Goal: Transaction & Acquisition: Book appointment/travel/reservation

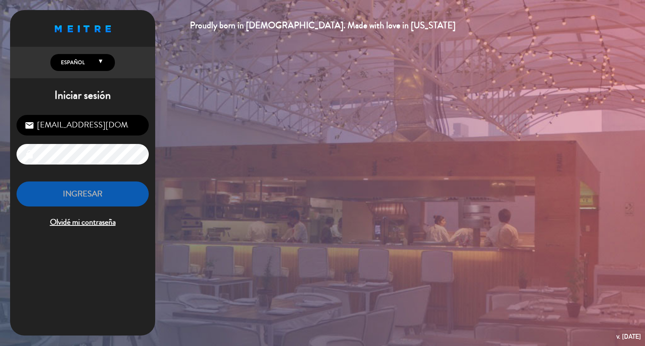
drag, startPoint x: 123, startPoint y: 106, endPoint x: 126, endPoint y: 127, distance: 21.3
click at [123, 106] on div "Iniciar sesión [EMAIL_ADDRESS][DOMAIN_NAME] email lock INGRESAR Olvidé mi contr…" at bounding box center [82, 162] width 145 height 147
click at [126, 127] on input "[EMAIL_ADDRESS][DOMAIN_NAME]" at bounding box center [83, 125] width 132 height 21
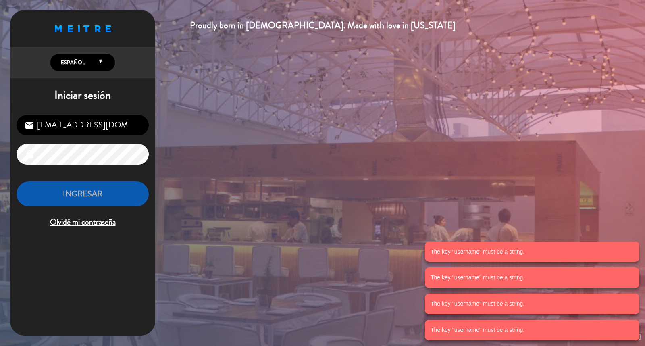
click at [312, 149] on div "Proudly born in [DEMOGRAPHIC_DATA]. Made with love in [US_STATE] English Españo…" at bounding box center [322, 173] width 645 height 346
click at [134, 131] on input "[EMAIL_ADDRESS][DOMAIN_NAME]" at bounding box center [83, 125] width 132 height 21
click at [129, 130] on input "[EMAIL_ADDRESS][DOMAIN_NAME]" at bounding box center [83, 125] width 132 height 21
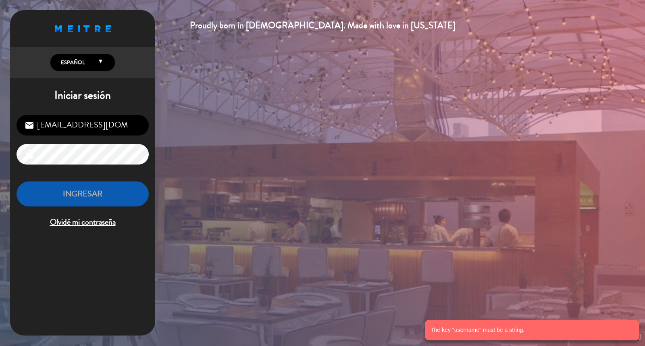
click at [85, 134] on input "[EMAIL_ADDRESS][DOMAIN_NAME]" at bounding box center [83, 125] width 132 height 21
click at [98, 132] on input "[EMAIL_ADDRESS][DOMAIN_NAME]" at bounding box center [83, 125] width 132 height 21
drag, startPoint x: 134, startPoint y: 125, endPoint x: 137, endPoint y: 128, distance: 4.9
click at [136, 127] on input "[EMAIL_ADDRESS][DOMAIN_NAME]" at bounding box center [83, 125] width 132 height 21
click at [138, 129] on input "[EMAIL_ADDRESS][DOMAIN_NAME]" at bounding box center [83, 125] width 132 height 21
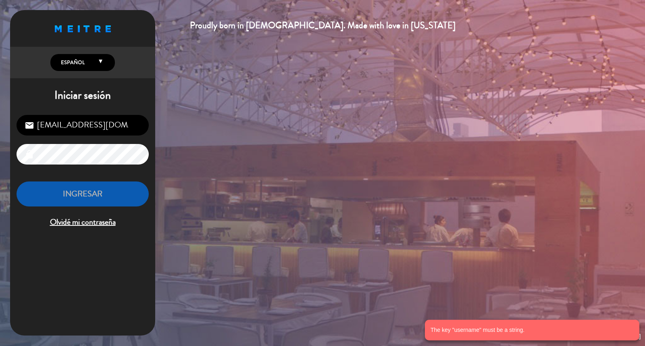
click at [135, 128] on input "[EMAIL_ADDRESS][DOMAIN_NAME]" at bounding box center [83, 125] width 132 height 21
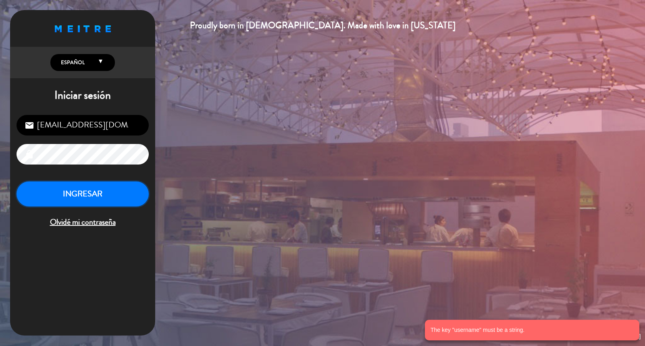
click at [116, 196] on button "INGRESAR" at bounding box center [83, 193] width 132 height 25
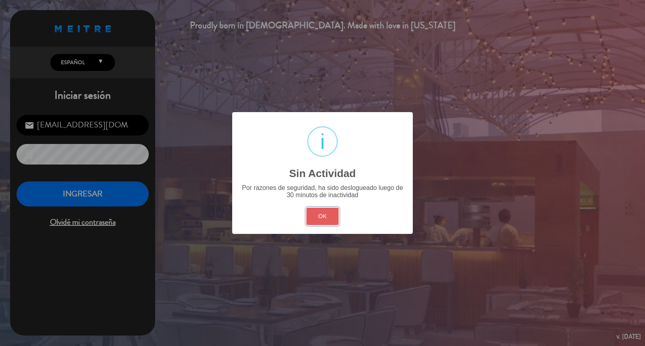
click at [335, 225] on button "OK" at bounding box center [322, 216] width 33 height 17
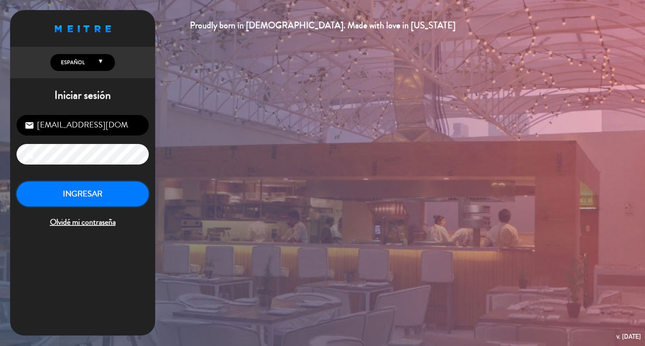
click at [49, 207] on button "INGRESAR" at bounding box center [83, 193] width 132 height 25
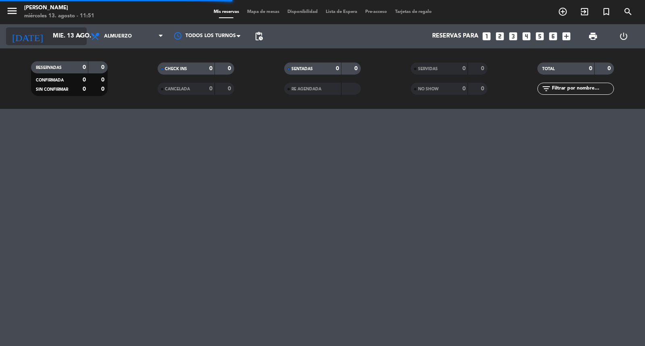
click at [37, 44] on div "[DATE] mié. 13 ago. arrow_drop_down" at bounding box center [46, 36] width 81 height 18
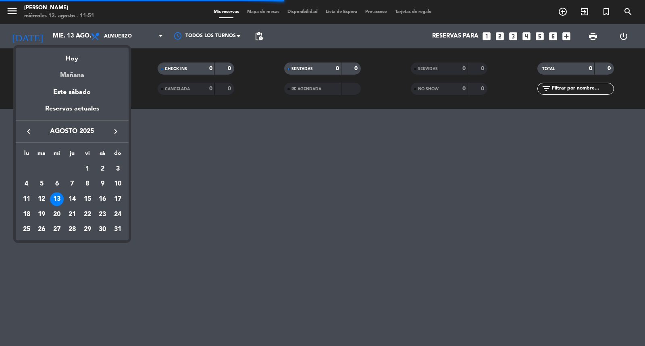
click at [74, 74] on div "Mañana" at bounding box center [72, 72] width 113 height 17
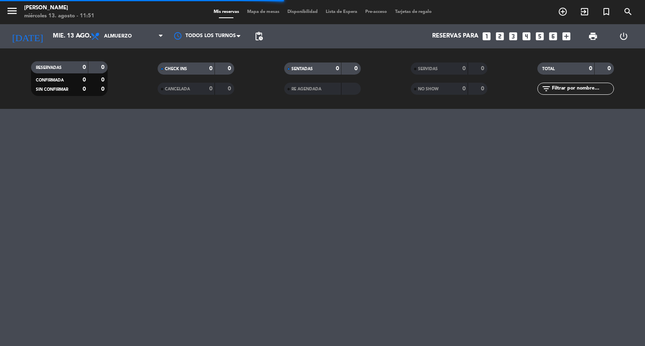
type input "jue. 14 ago."
click at [112, 39] on span "Almuerzo" at bounding box center [127, 36] width 81 height 18
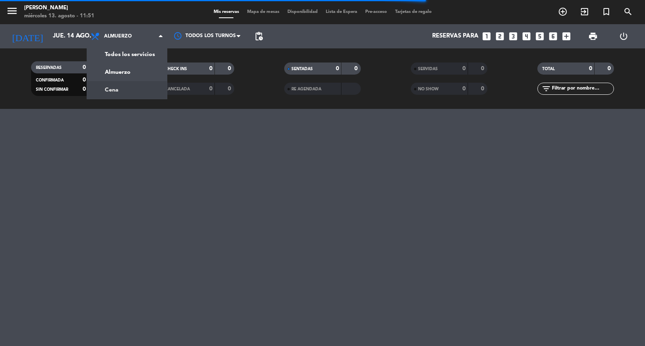
click at [165, 149] on div "menu [PERSON_NAME] miércoles 13. agosto - 11:51 Mis reservas Mapa de mesas Disp…" at bounding box center [322, 173] width 645 height 346
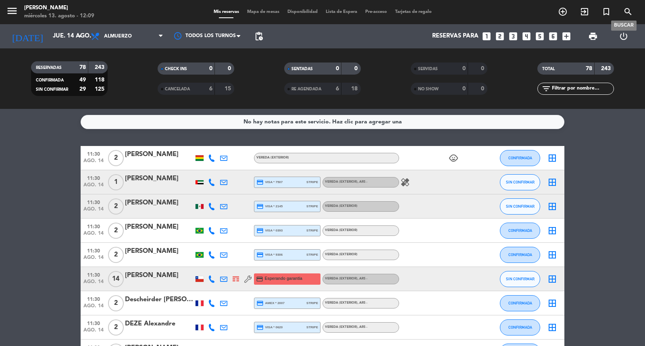
click at [622, 6] on span "search" at bounding box center [628, 12] width 22 height 14
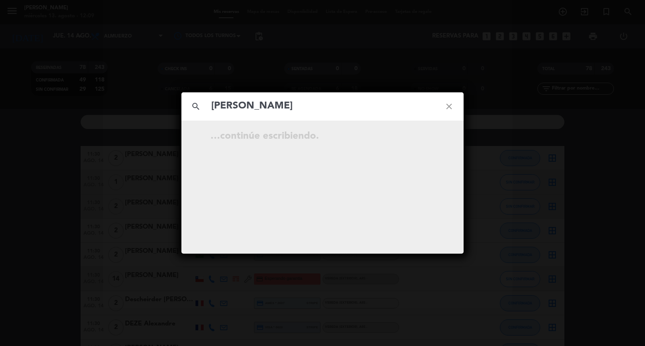
type input "[PERSON_NAME]"
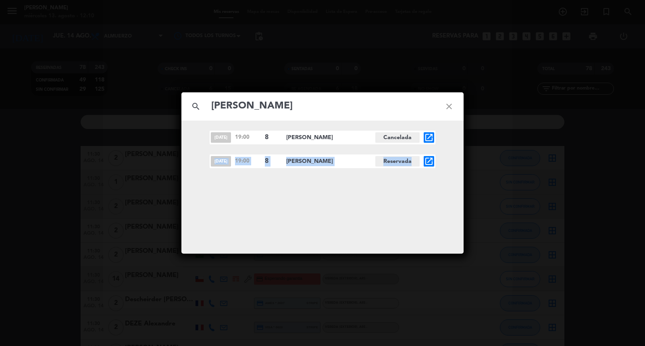
drag, startPoint x: 208, startPoint y: 159, endPoint x: 235, endPoint y: 151, distance: 27.9
click at [404, 149] on div "[DATE] 19:00 8 [PERSON_NAME] Cancelada open_in_new [DATE] 19:00 8 [PERSON_NAME]…" at bounding box center [322, 149] width 282 height 37
drag, startPoint x: 501, startPoint y: 60, endPoint x: 499, endPoint y: 47, distance: 13.4
click at [501, 60] on div "search [PERSON_NAME] close [DATE] 19:00 8 [PERSON_NAME] Cancelada open_in_new […" at bounding box center [322, 173] width 645 height 346
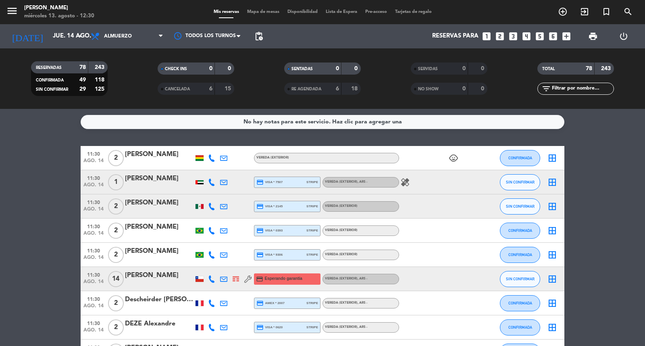
click at [536, 39] on icon "looks_5" at bounding box center [539, 36] width 10 height 10
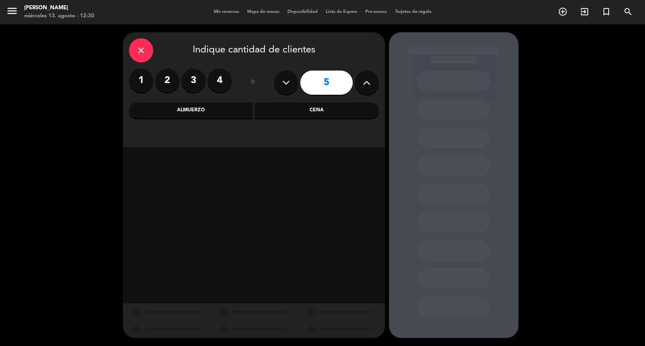
click at [307, 109] on div "Cena" at bounding box center [317, 110] width 124 height 16
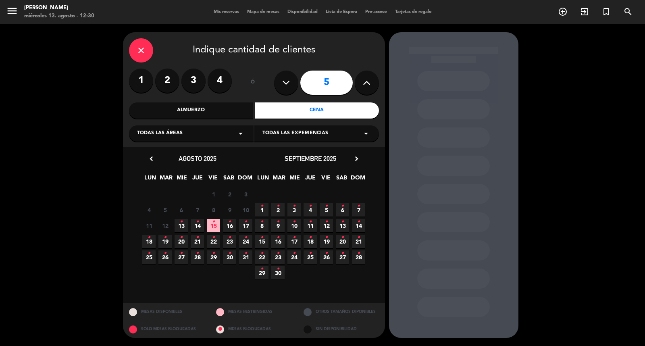
click at [313, 243] on span "18 •" at bounding box center [310, 241] width 13 height 13
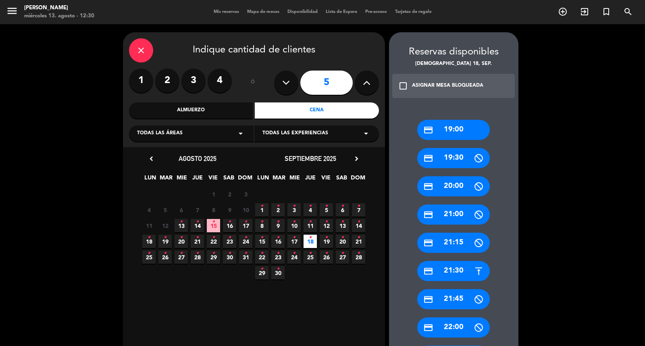
drag, startPoint x: 449, startPoint y: 274, endPoint x: 311, endPoint y: 174, distance: 170.8
click at [448, 271] on div "credit_card 21:30" at bounding box center [453, 271] width 73 height 20
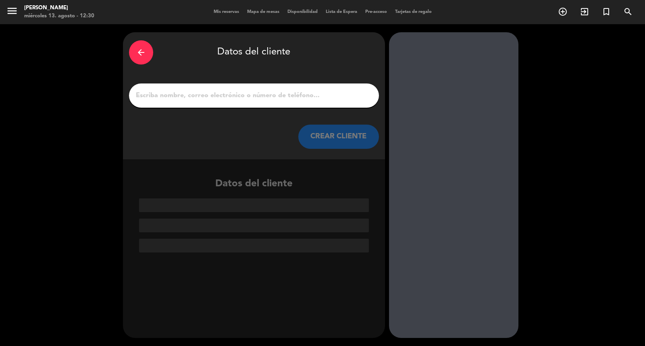
click at [263, 96] on input "1" at bounding box center [254, 95] width 238 height 11
paste input "[PERSON_NAME]"
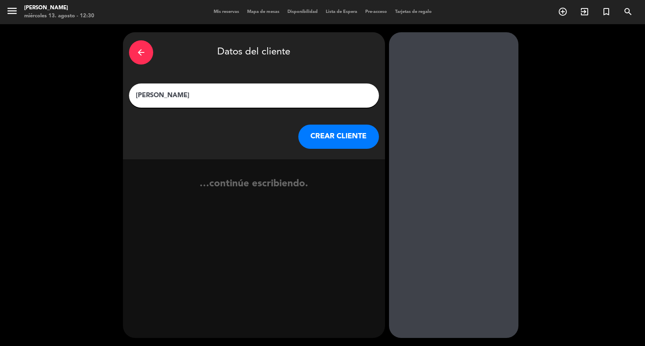
type input "[PERSON_NAME]"
click at [336, 136] on button "CREAR CLIENTE" at bounding box center [338, 137] width 81 height 24
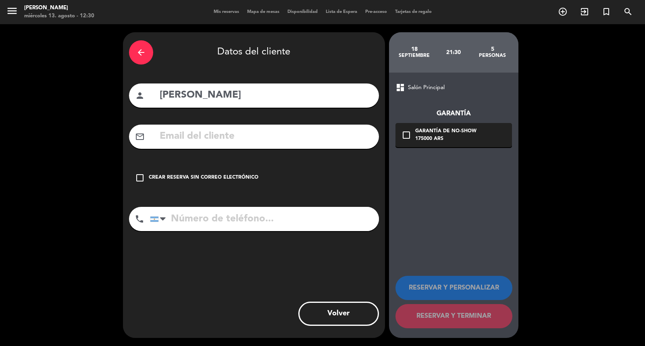
click at [235, 145] on input "text" at bounding box center [266, 136] width 214 height 17
paste input "+ 506 71044613 [EMAIL_ADDRESS][DOMAIN_NAME]"
type input "+ 506 71044613 [EMAIL_ADDRESS][DOMAIN_NAME]"
click at [212, 231] on input "tel" at bounding box center [264, 219] width 229 height 24
paste input "+ 506 71044613 [EMAIL_ADDRESS][DOMAIN_NAME]"
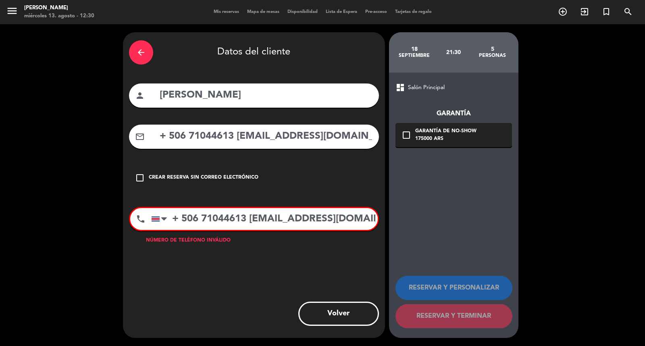
type input "+ 506 71044613 [EMAIL_ADDRESS][DOMAIN_NAME]"
drag, startPoint x: 236, startPoint y: 143, endPoint x: 45, endPoint y: 195, distance: 198.2
click at [0, 200] on div "arrow_back Datos del cliente person [PERSON_NAME] mail_outline + 506 71044613 […" at bounding box center [322, 185] width 645 height 322
type input "[EMAIL_ADDRESS][DOMAIN_NAME]"
drag, startPoint x: 250, startPoint y: 233, endPoint x: 622, endPoint y: 157, distance: 380.1
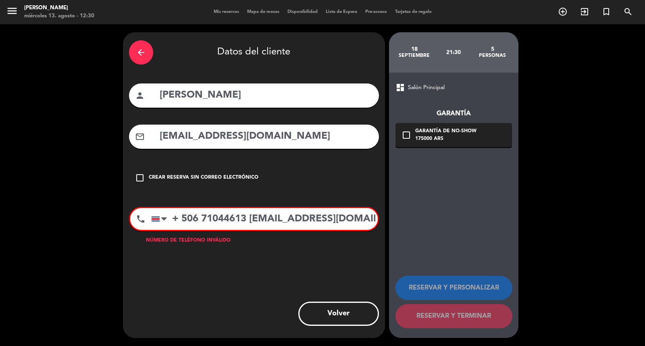
click at [620, 159] on div "arrow_back Datos del cliente person [PERSON_NAME] mail_outline [EMAIL_ADDRESS][…" at bounding box center [322, 185] width 645 height 322
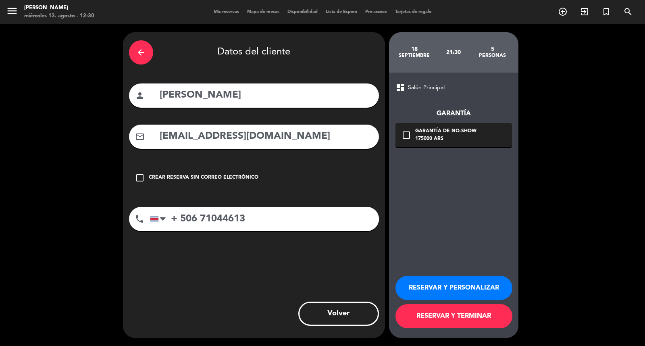
type input "+ 506 71044613"
click at [464, 145] on div "check_box_outline_blank Garantía de no-show 175000 ARS" at bounding box center [453, 135] width 116 height 24
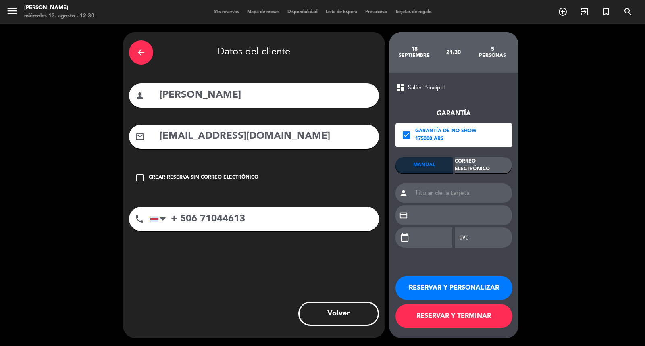
click at [470, 173] on div "Correo Electrónico" at bounding box center [483, 165] width 57 height 16
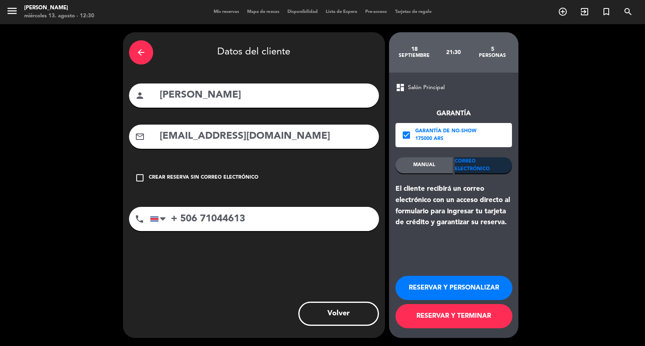
click at [447, 283] on button "RESERVAR Y PERSONALIZAR" at bounding box center [453, 288] width 117 height 24
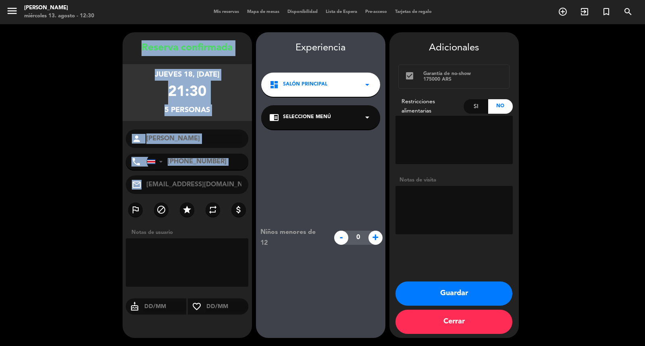
drag, startPoint x: 135, startPoint y: 34, endPoint x: 239, endPoint y: 196, distance: 192.8
click at [239, 196] on div "Reserva confirmada jueves 18, [DATE] 21:30 5 personas person [PERSON_NAME] phon…" at bounding box center [187, 185] width 129 height 306
copy div "Loremip dolorsitam consec 67, adi. 4020 90:29 9 elitsedd eiusmo tempo Incidi Ut…"
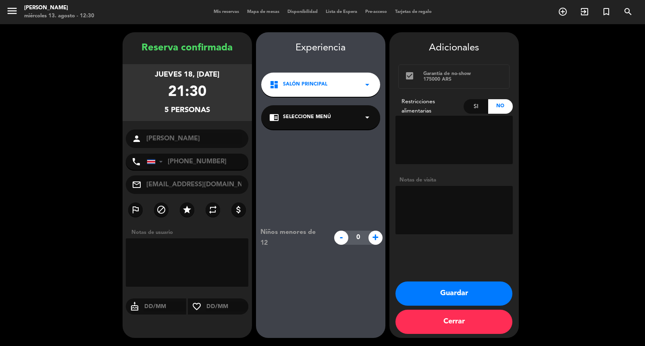
click at [316, 88] on span "Salón Principal" at bounding box center [305, 85] width 44 height 8
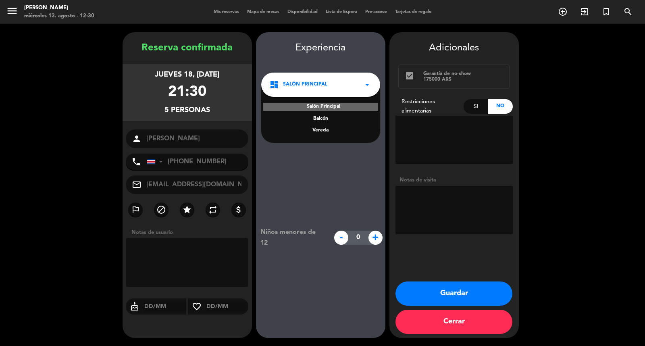
click at [310, 135] on div "Vereda" at bounding box center [320, 131] width 103 height 8
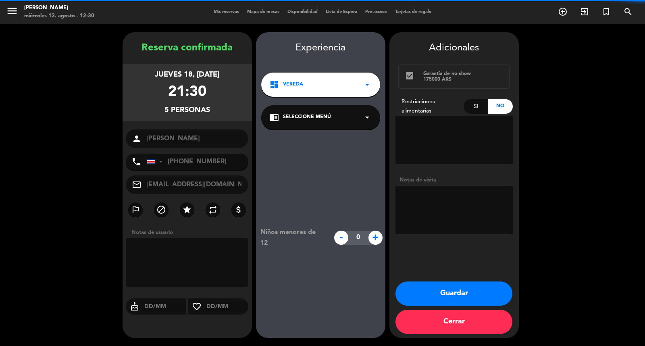
click at [314, 127] on div "chrome_reader_mode Seleccione Menú arrow_drop_down" at bounding box center [320, 117] width 119 height 24
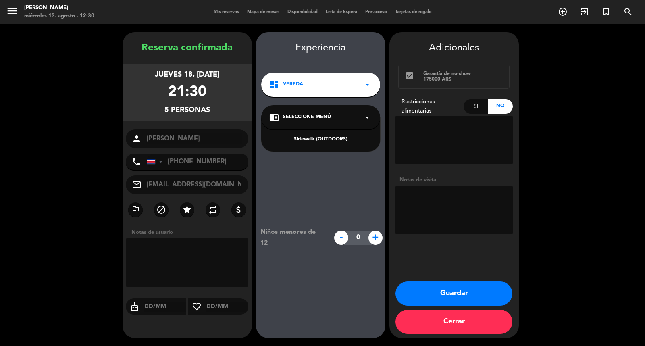
click at [312, 143] on div "Sidewalk (OUTDOORS)" at bounding box center [320, 139] width 103 height 8
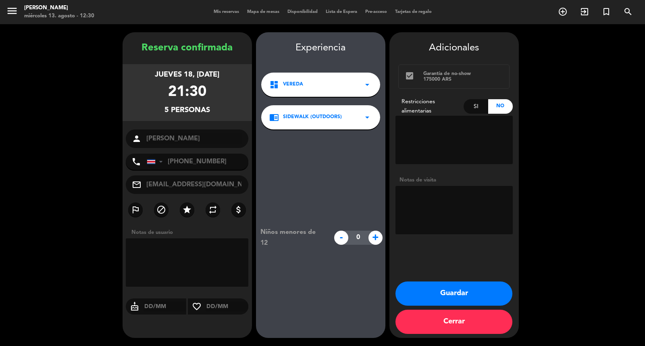
click at [447, 293] on button "Guardar" at bounding box center [453, 293] width 117 height 24
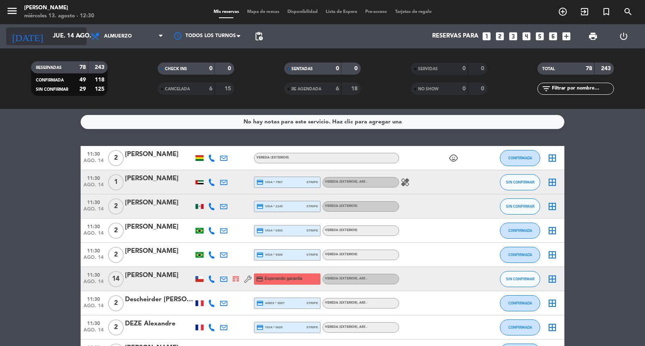
click at [63, 35] on input "jue. 14 ago." at bounding box center [88, 36] width 78 height 15
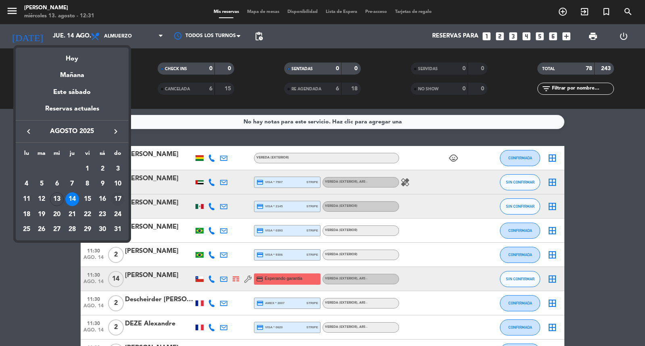
click at [117, 199] on div "17" at bounding box center [118, 199] width 14 height 14
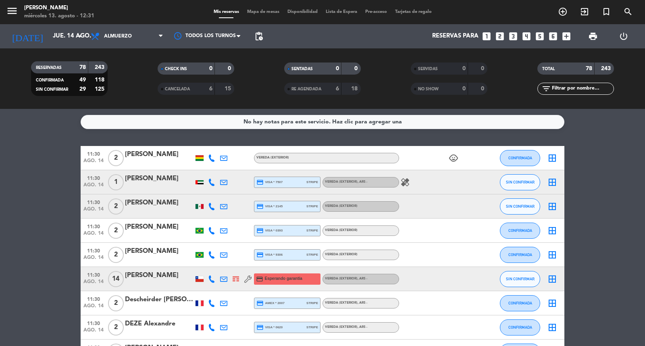
type input "dom. 17 ago."
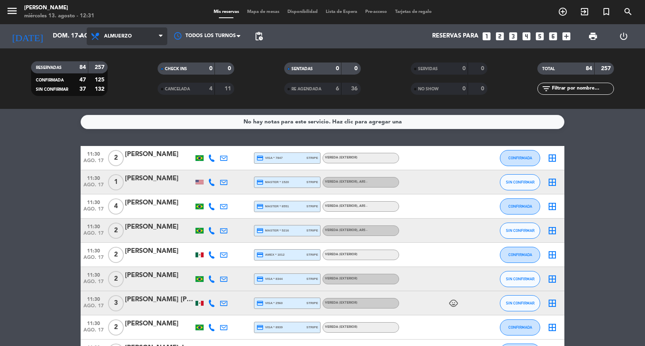
click at [125, 31] on span "Almuerzo" at bounding box center [127, 36] width 81 height 18
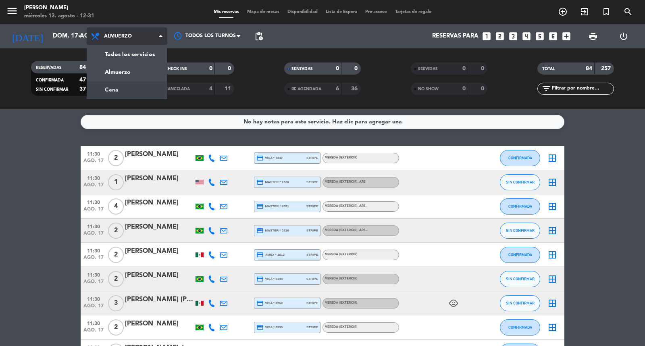
click at [102, 82] on div "menu [PERSON_NAME] miércoles 13. agosto - 12:31 Mis reservas Mapa de mesas Disp…" at bounding box center [322, 54] width 645 height 109
